Goal: Information Seeking & Learning: Learn about a topic

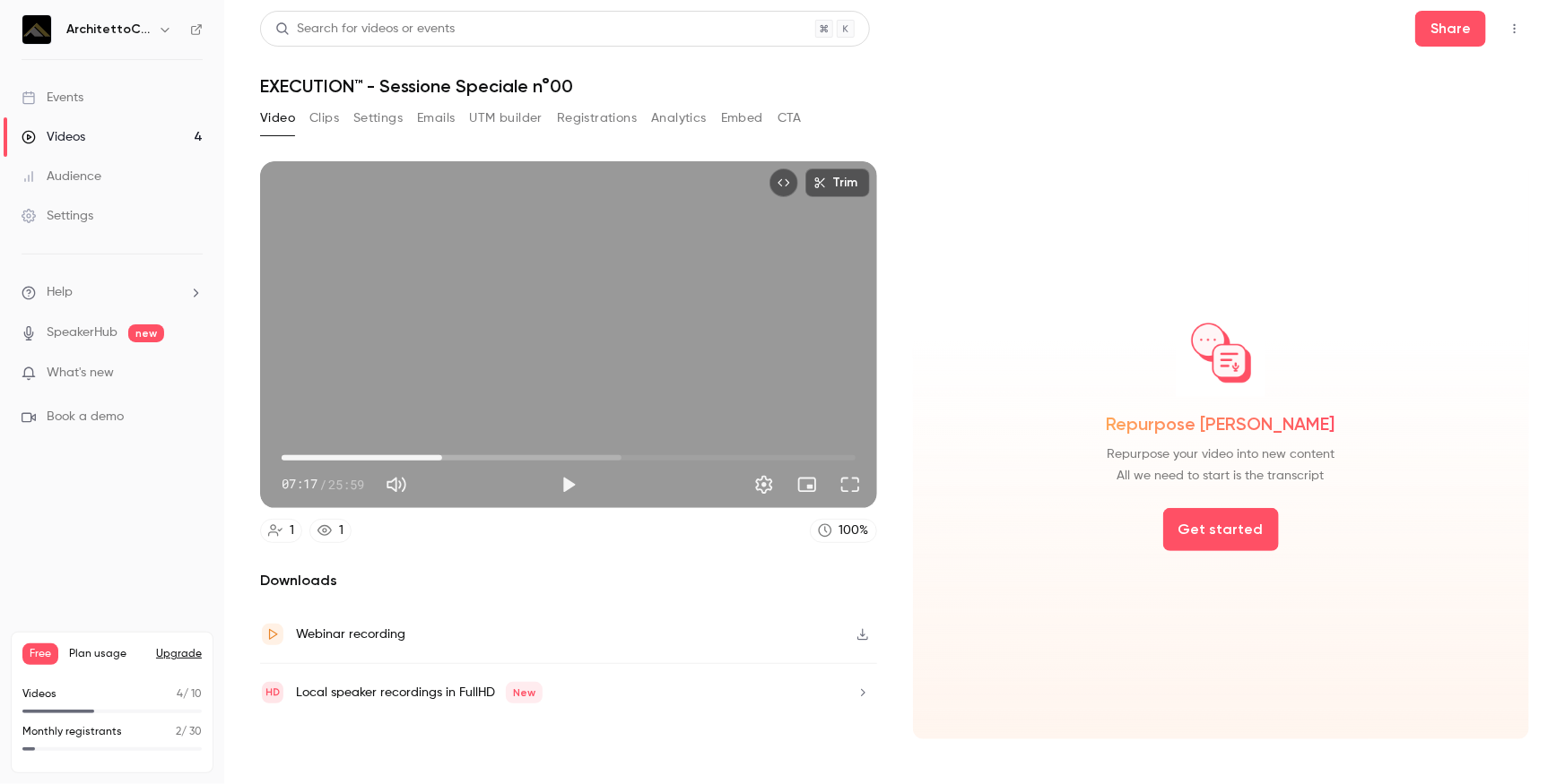
click at [75, 141] on div "Videos" at bounding box center [53, 136] width 64 height 18
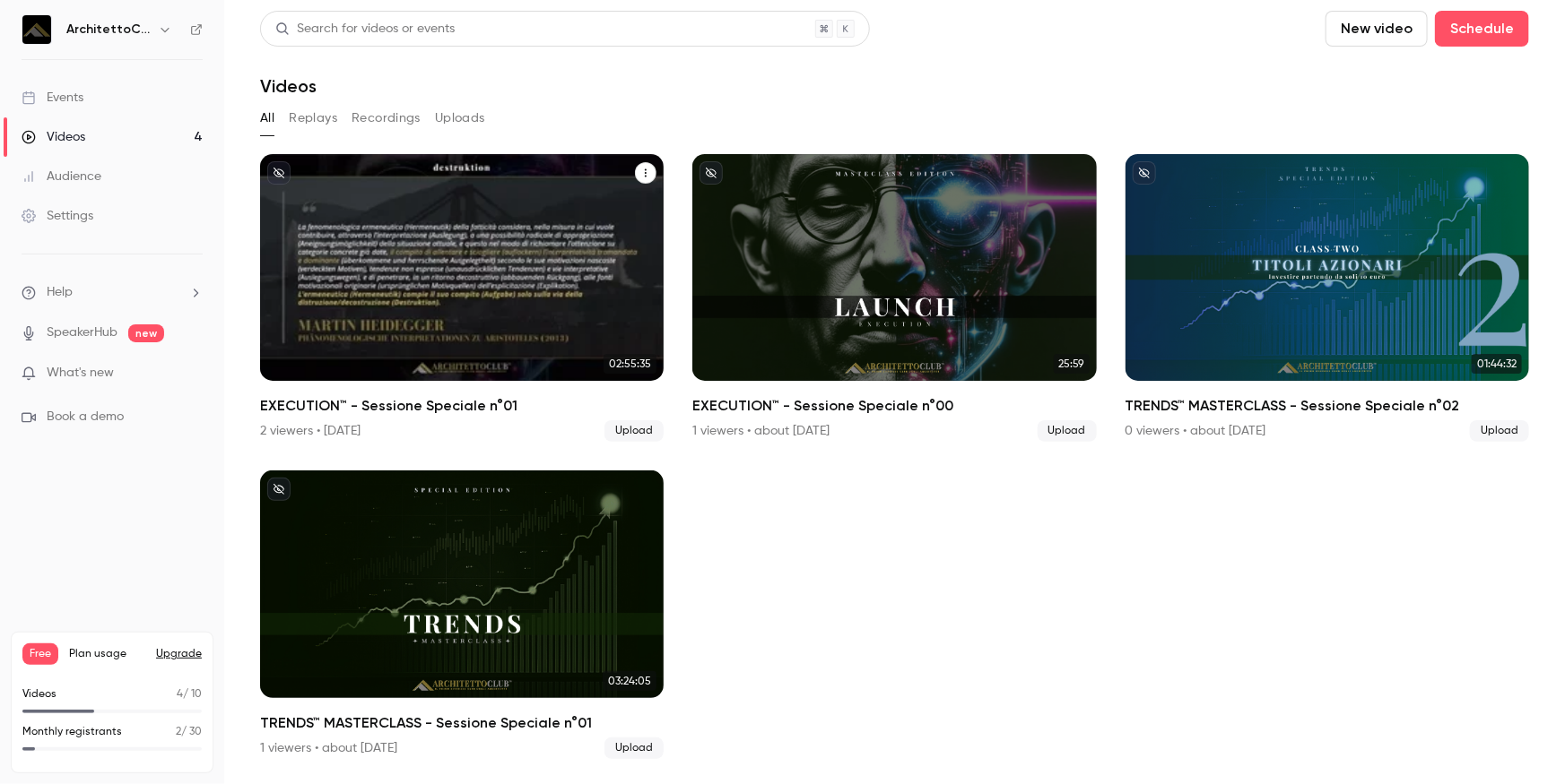
click at [399, 255] on div "EXECUTION™ - Sessione Speciale n°01" at bounding box center [461, 267] width 404 height 226
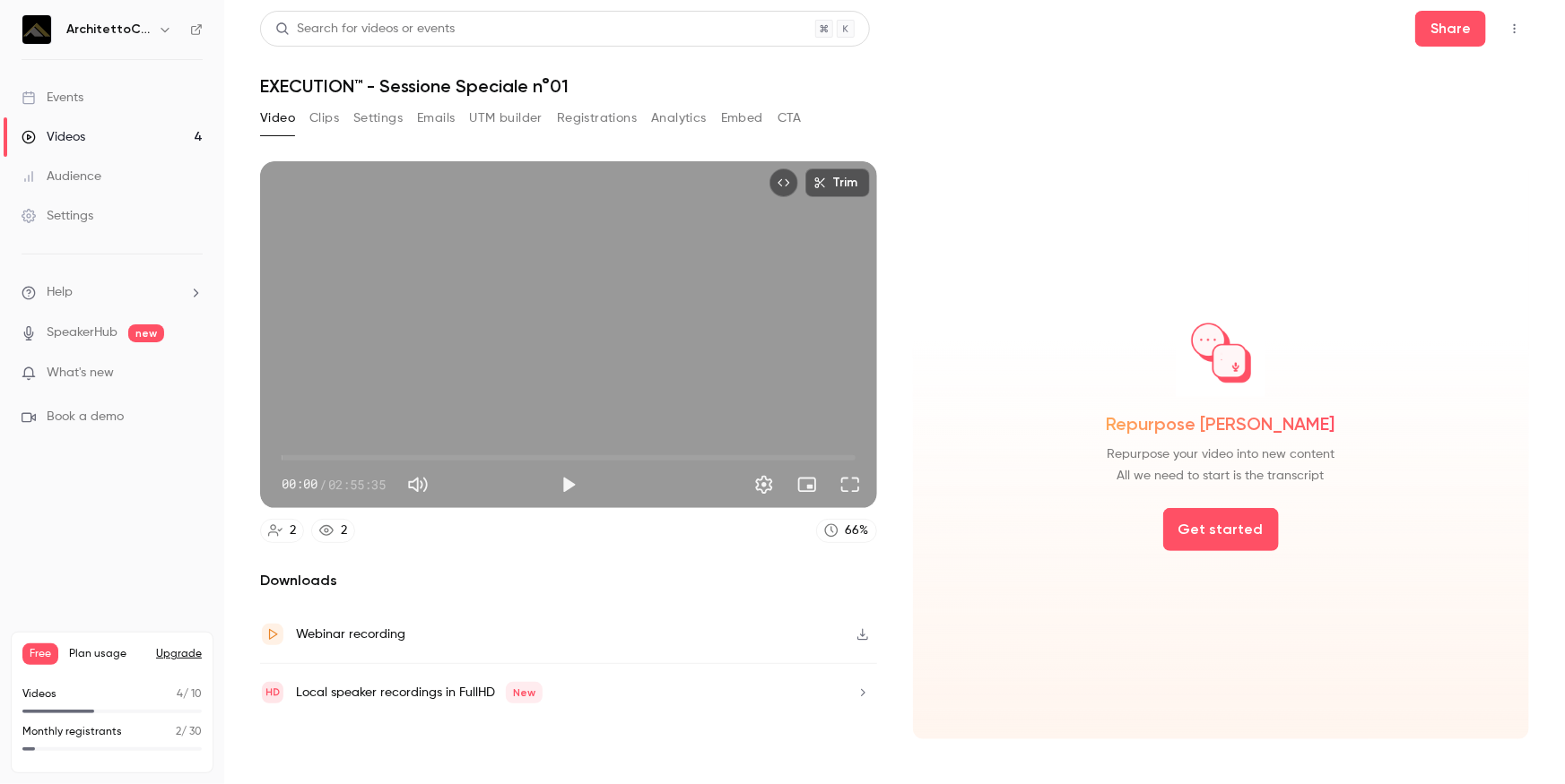
click at [682, 119] on button "Analytics" at bounding box center [679, 118] width 56 height 29
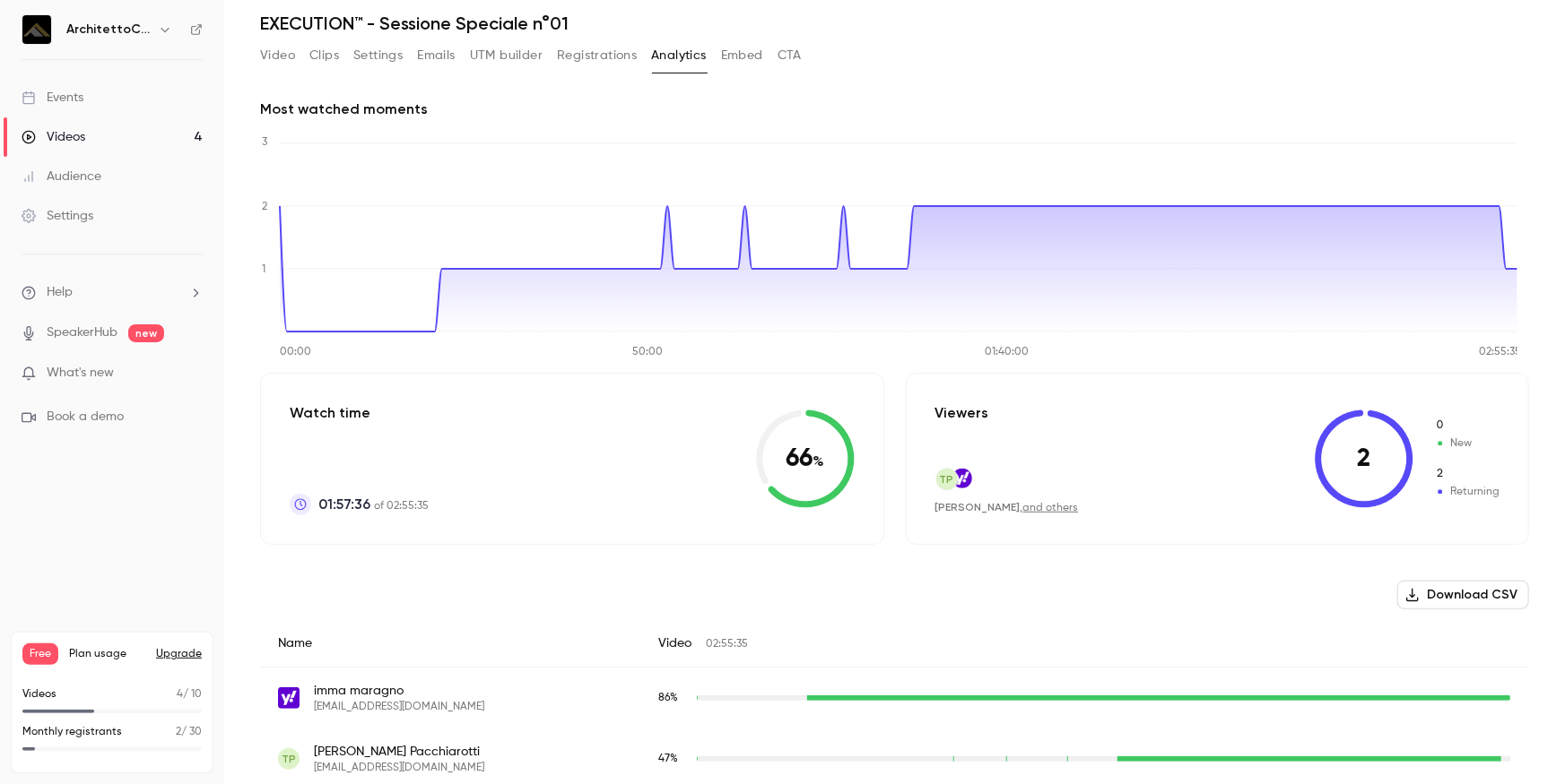
scroll to position [81, 0]
